Goal: Information Seeking & Learning: Find specific fact

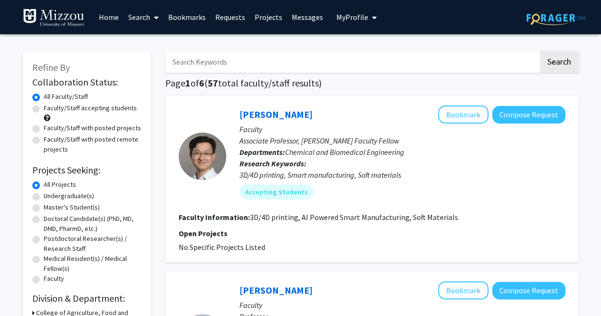
click at [210, 66] on input "Search Keywords" at bounding box center [351, 62] width 373 height 22
type input "f"
type input "e"
type input "[PERSON_NAME]"
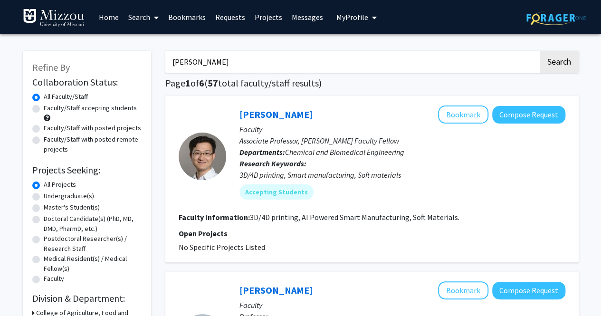
click at [540, 51] on button "Search" at bounding box center [559, 62] width 39 height 22
checkbox input "false"
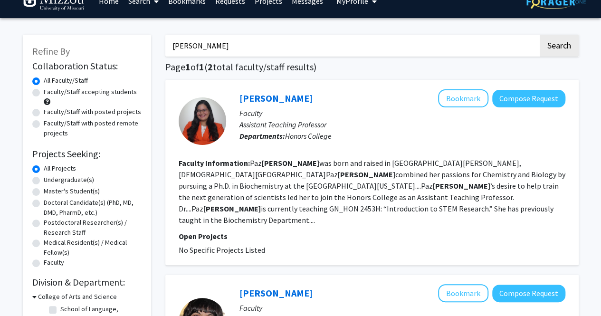
scroll to position [17, 0]
